Goal: Navigation & Orientation: Understand site structure

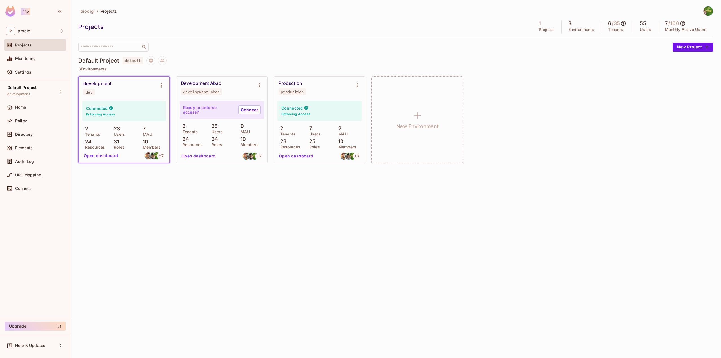
click at [684, 23] on icon at bounding box center [683, 24] width 6 height 6
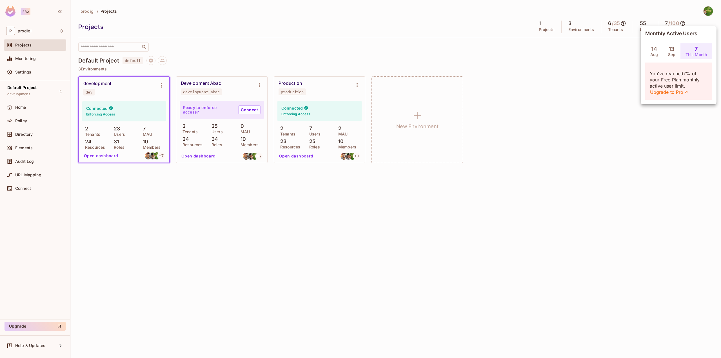
click at [575, 88] on div at bounding box center [360, 179] width 721 height 358
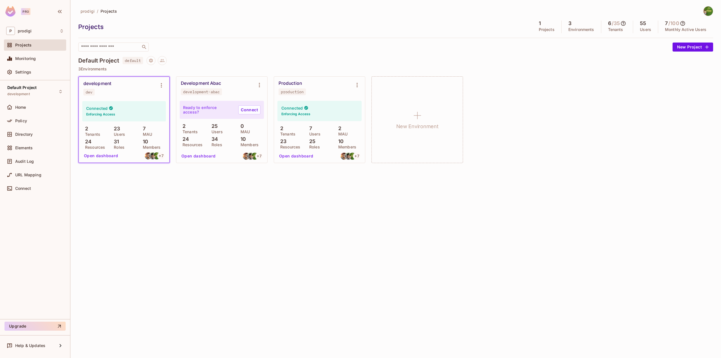
drag, startPoint x: 567, startPoint y: 205, endPoint x: 558, endPoint y: 207, distance: 8.7
click at [566, 206] on div "prodigi / Projects Projects 1 Projects 3 Environments 6 / 35 Tenants 55 Users 7…" at bounding box center [395, 179] width 650 height 358
click at [644, 25] on h5 "55" at bounding box center [643, 24] width 6 height 6
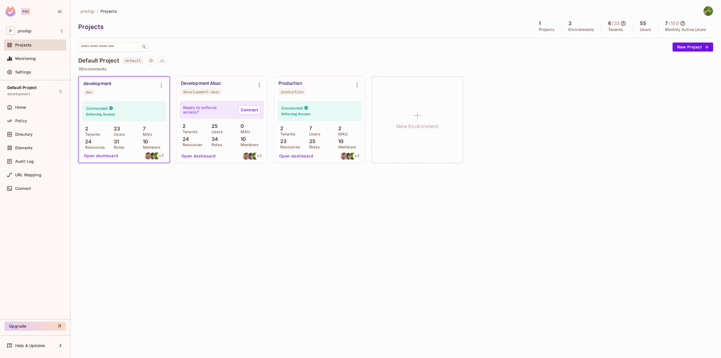
click at [634, 68] on p "3 Environments" at bounding box center [395, 69] width 635 height 5
click at [611, 28] on p "Tenants" at bounding box center [615, 29] width 15 height 5
click at [611, 27] on p "Tenants" at bounding box center [615, 29] width 15 height 5
click at [609, 58] on div "Default Project default" at bounding box center [395, 60] width 635 height 9
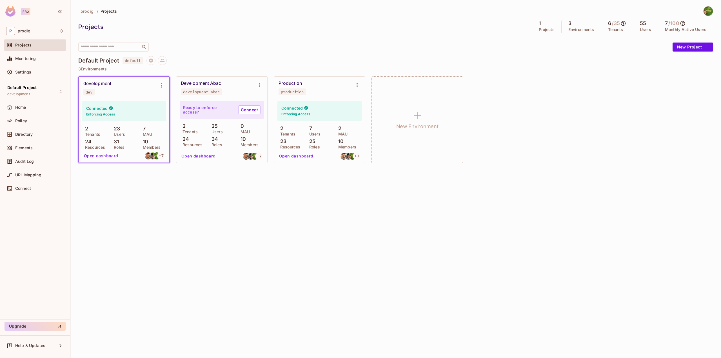
click at [583, 27] on p "Environments" at bounding box center [581, 29] width 26 height 5
click at [577, 86] on div "development dev Connected Enforcing Access 2 Tenants 23 Users 7 MAU 24 Resource…" at bounding box center [395, 119] width 635 height 87
